Goal: Task Accomplishment & Management: Complete application form

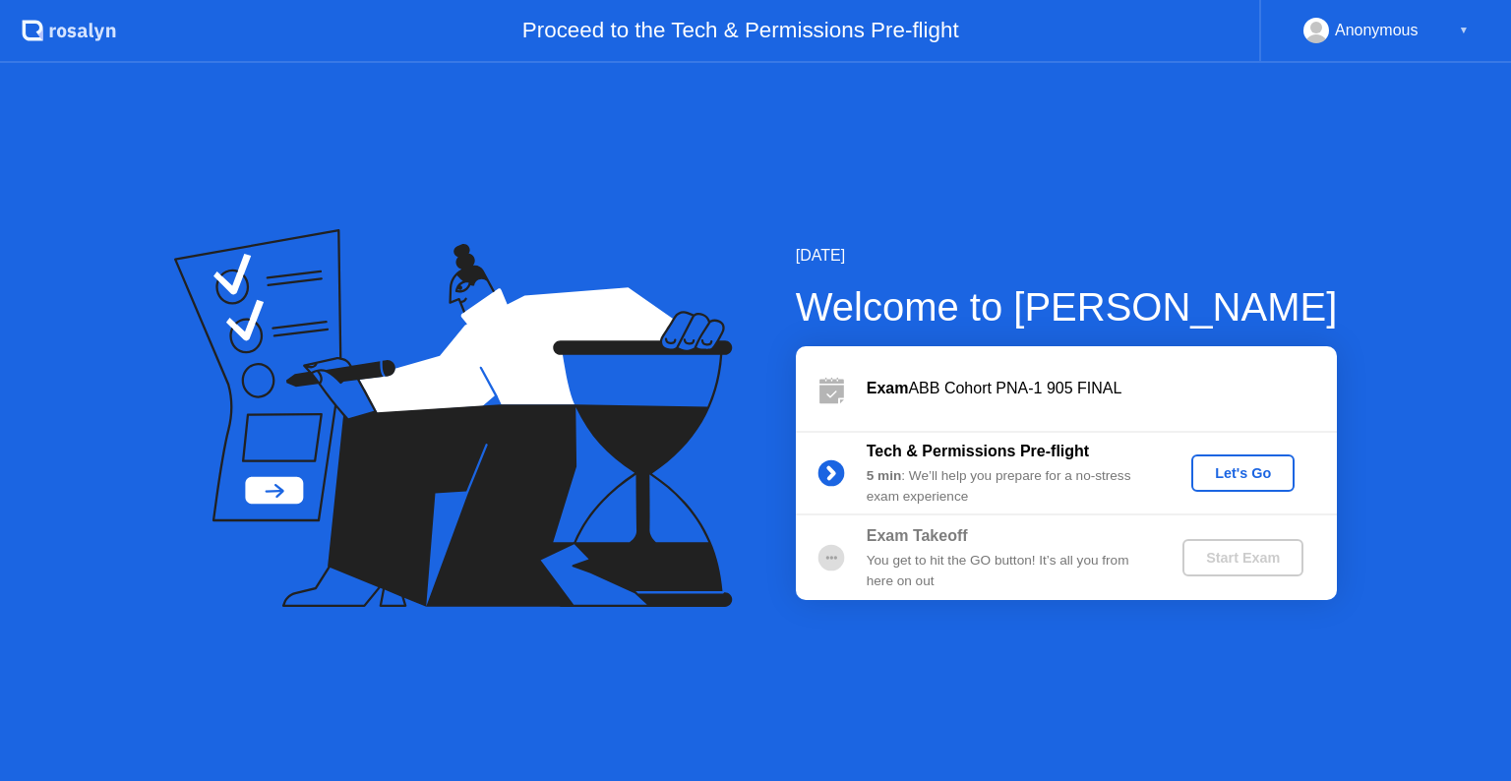
click at [1239, 469] on div "Let's Go" at bounding box center [1243, 473] width 88 height 16
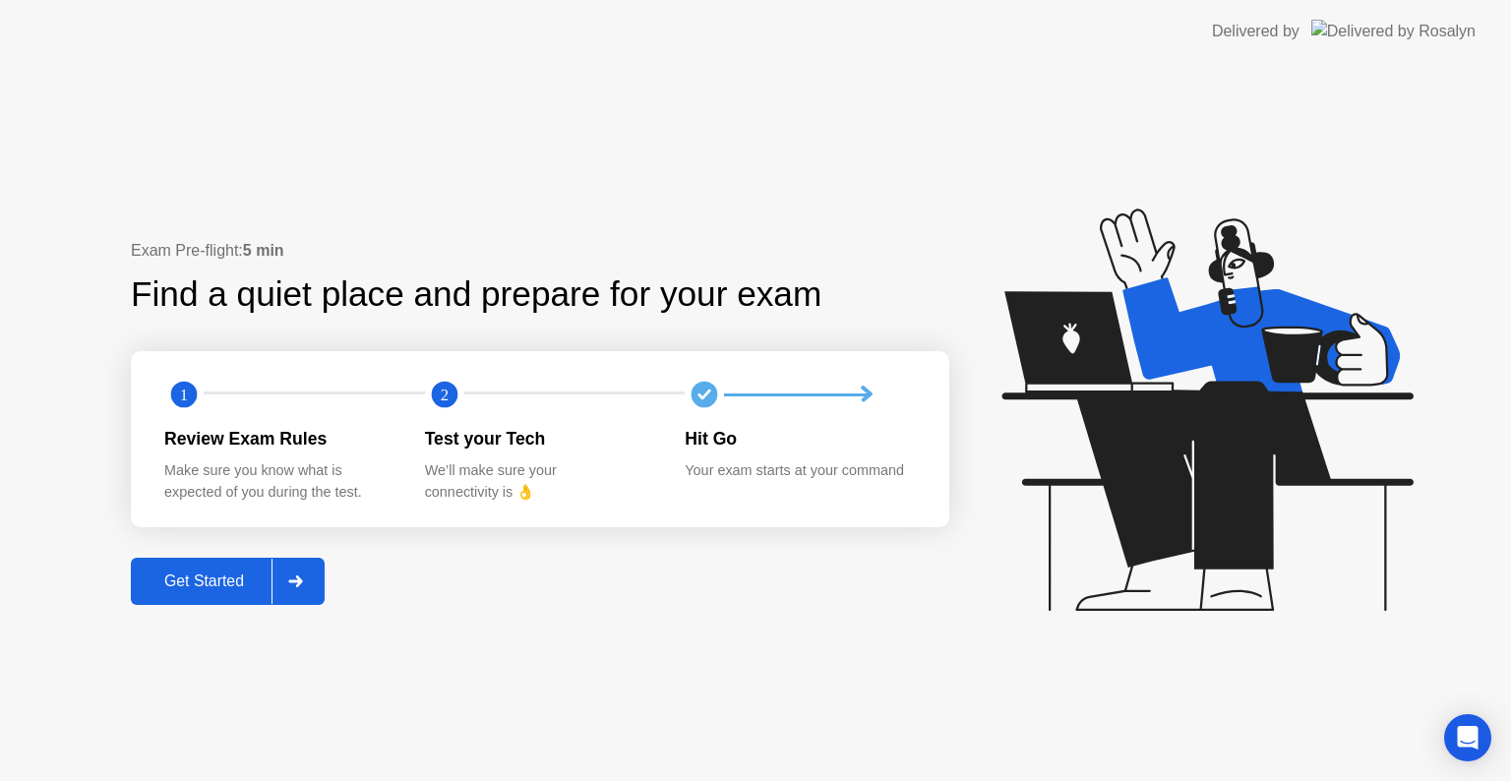
click at [307, 589] on div at bounding box center [294, 581] width 47 height 45
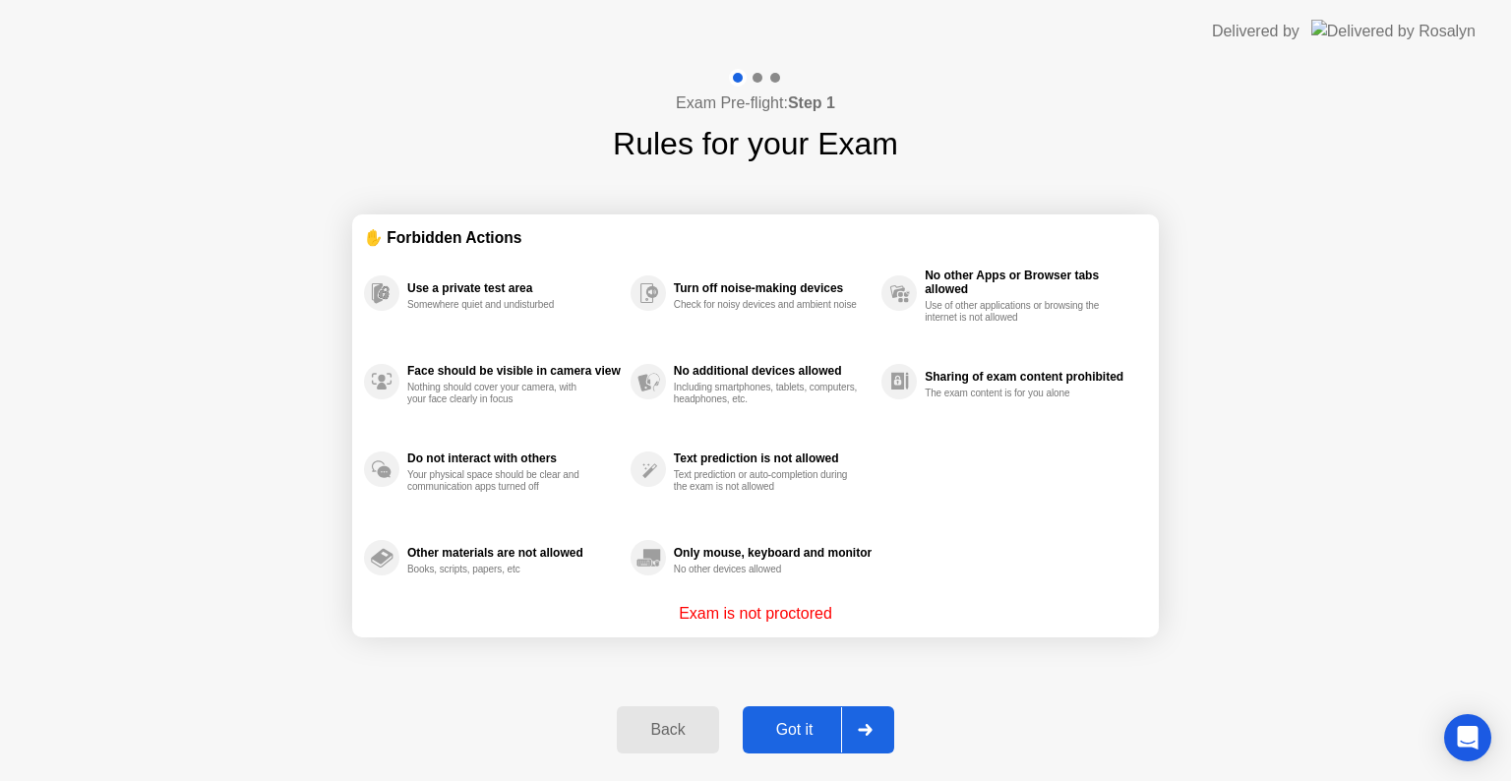
click at [797, 735] on div "Got it" at bounding box center [795, 730] width 92 height 18
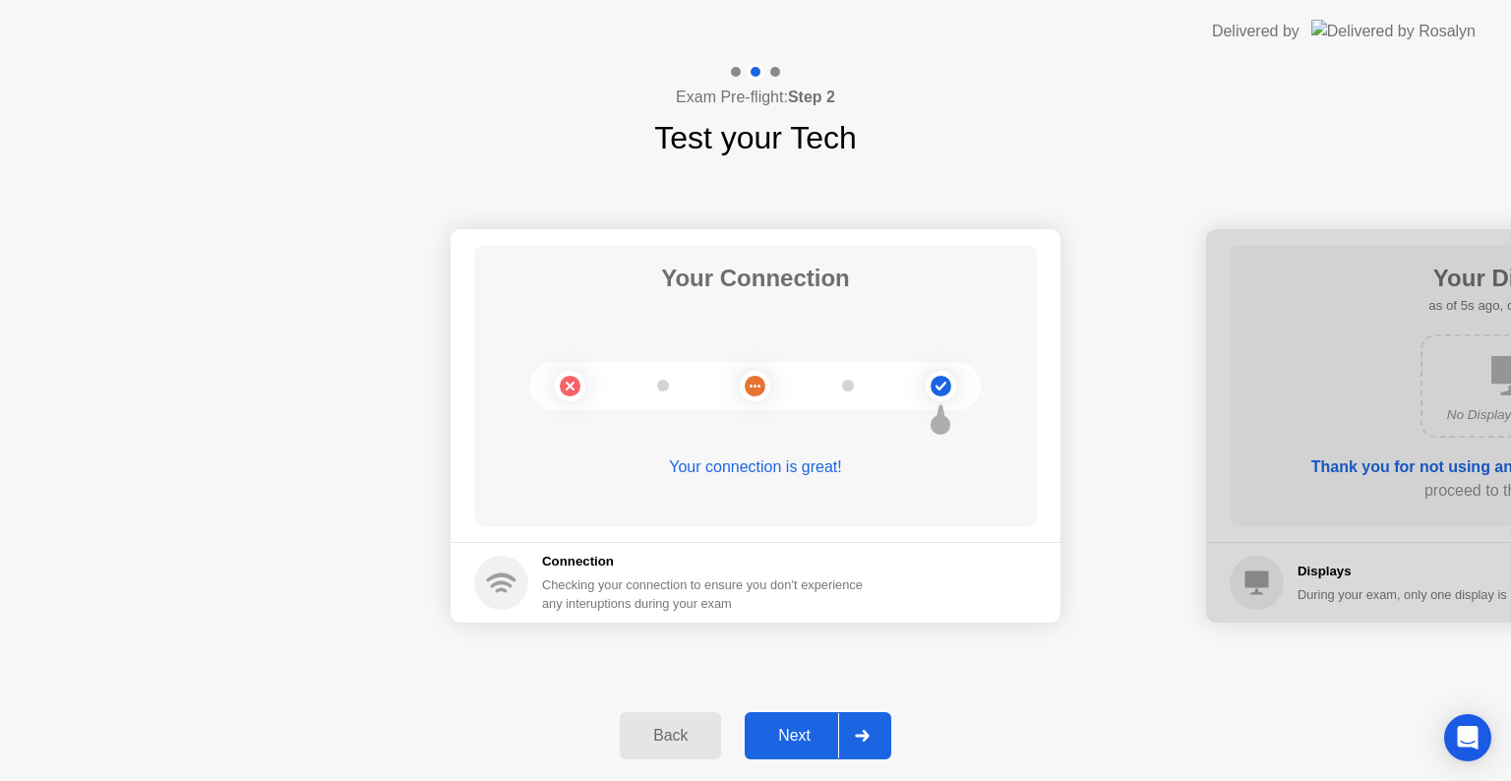
click at [831, 754] on button "Next" at bounding box center [818, 735] width 147 height 47
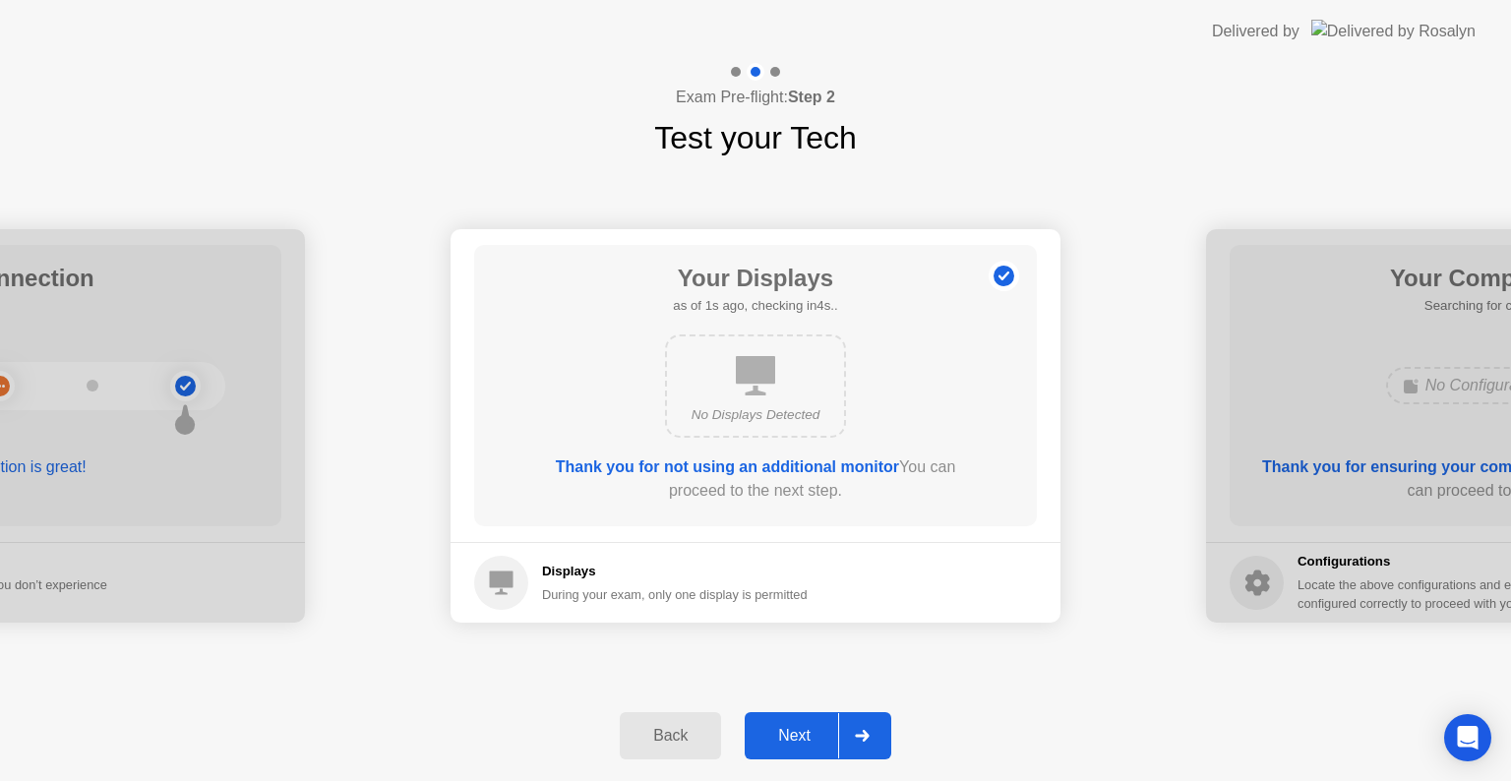
click at [831, 754] on button "Next" at bounding box center [818, 735] width 147 height 47
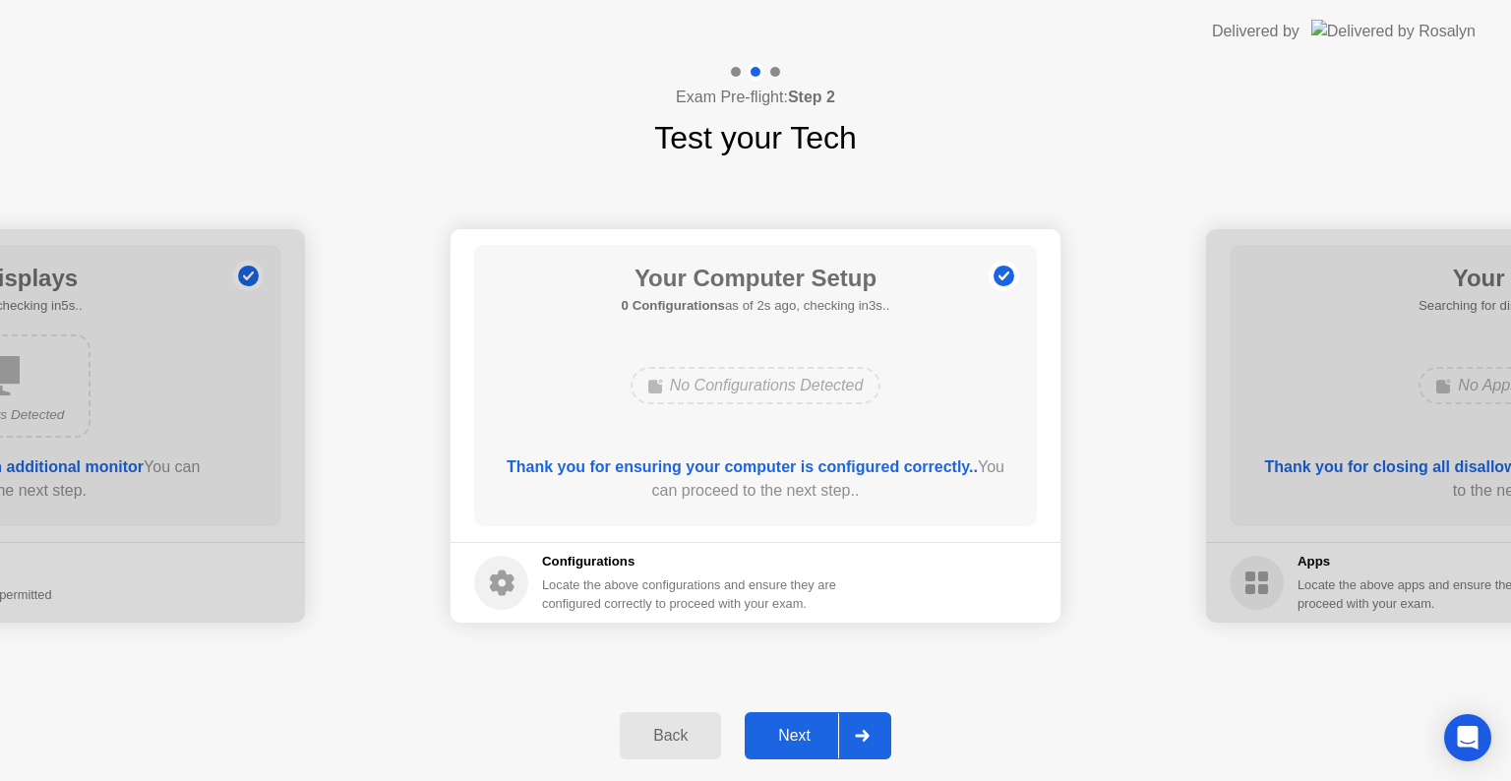
click at [797, 752] on button "Next" at bounding box center [818, 735] width 147 height 47
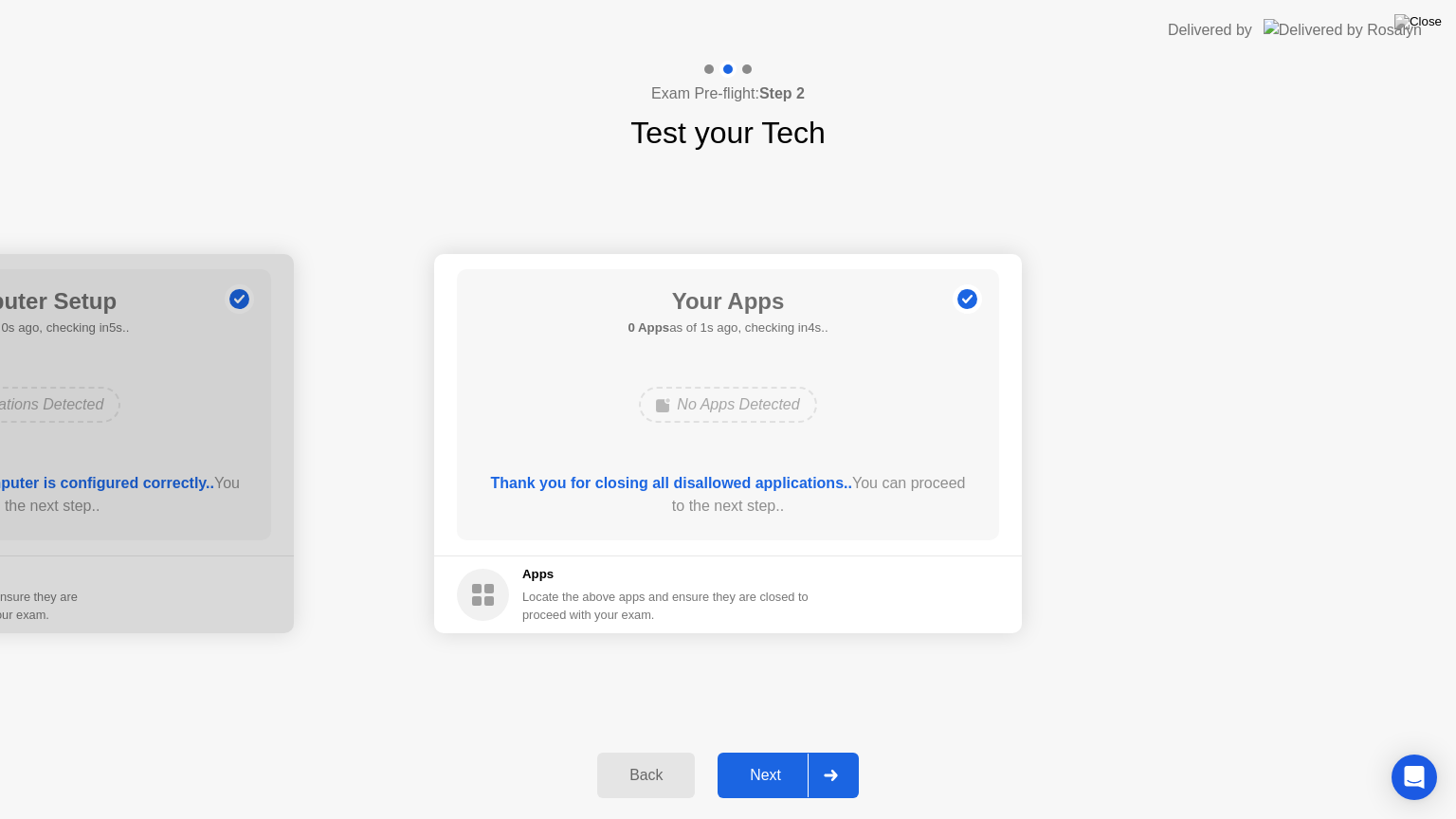
click at [768, 752] on button "Next" at bounding box center [788, 775] width 142 height 45
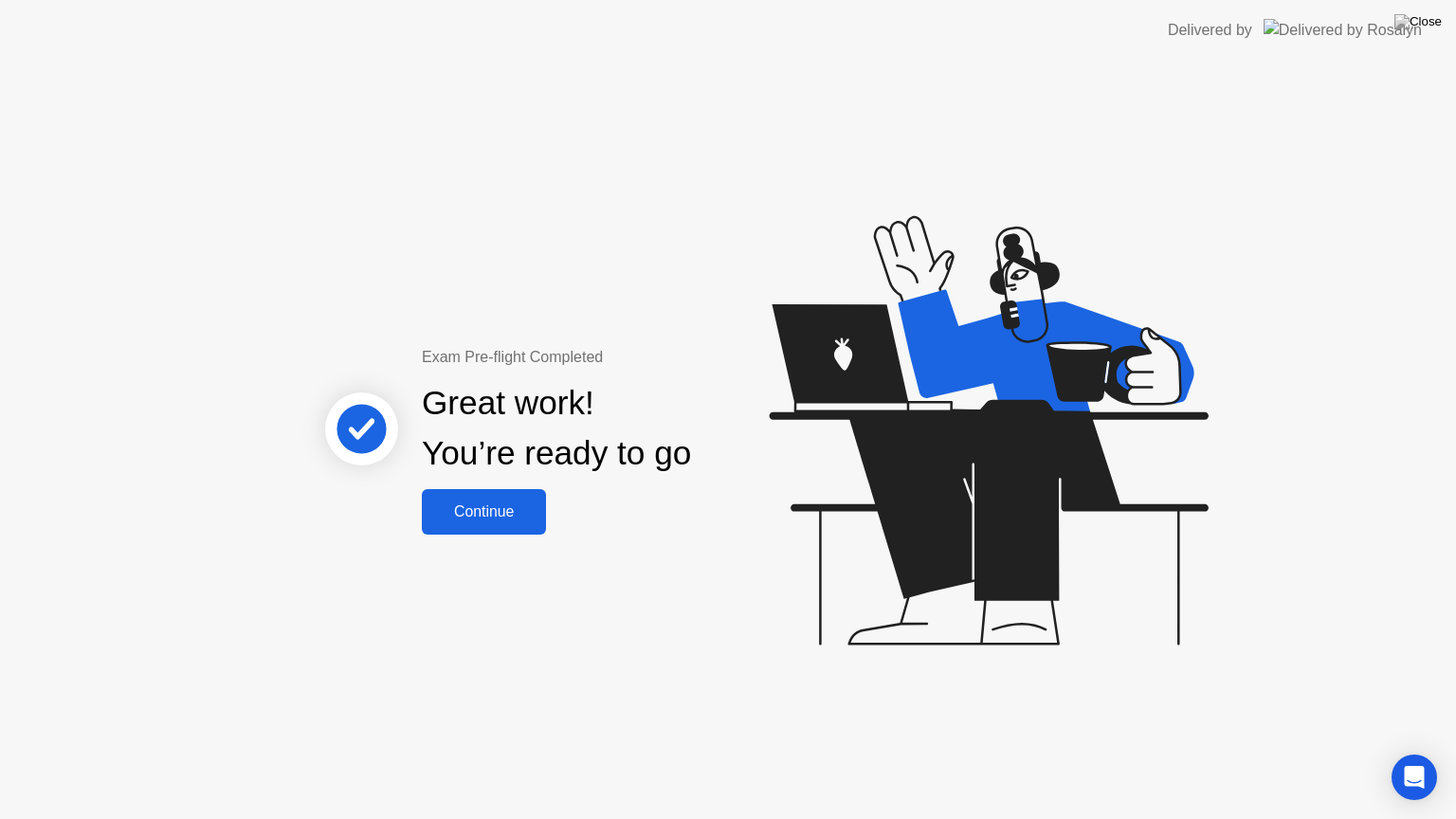
click at [482, 504] on div "Continue" at bounding box center [484, 512] width 113 height 17
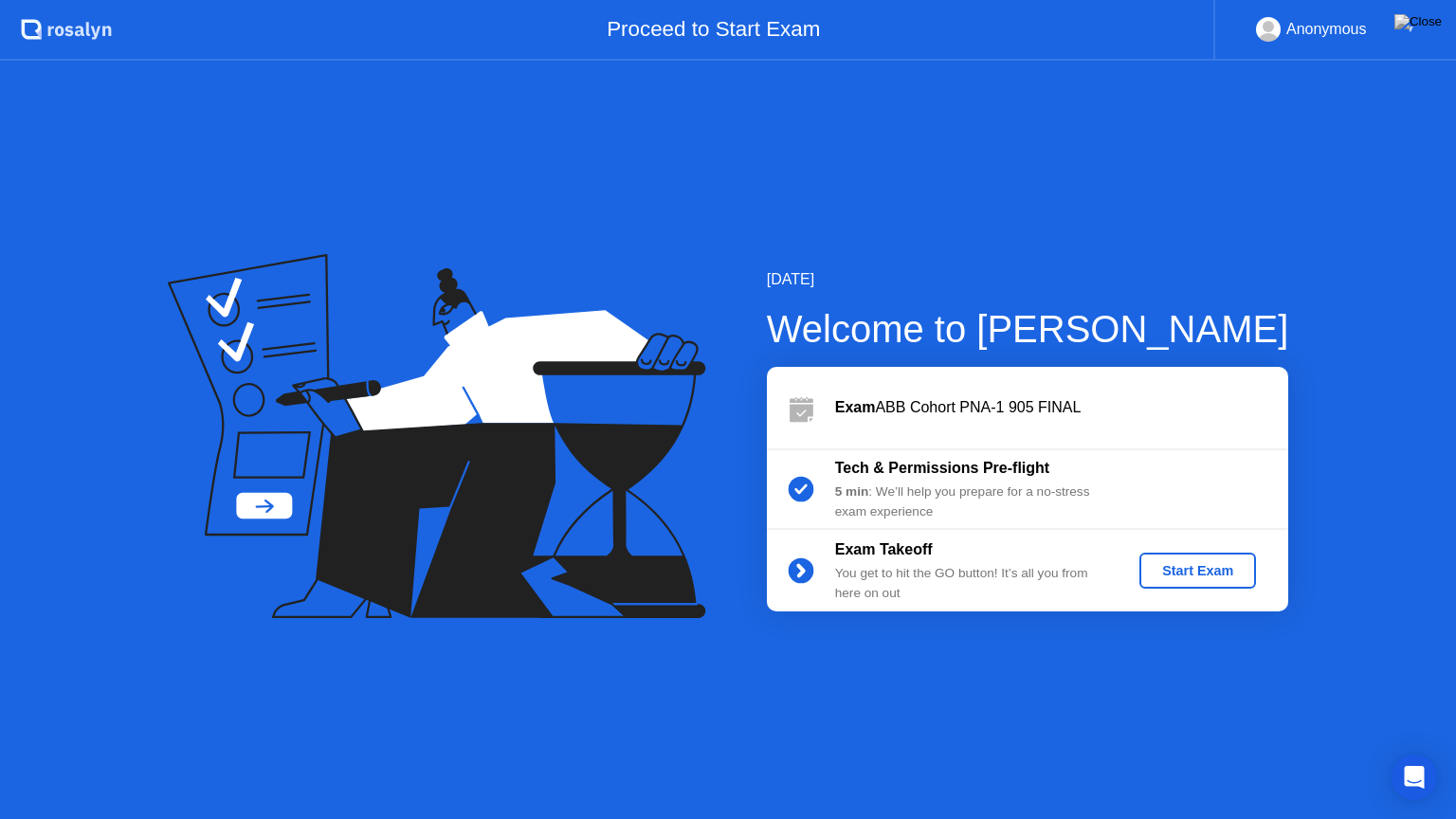
click at [1211, 571] on div "Start Exam" at bounding box center [1197, 570] width 101 height 15
